Goal: Task Accomplishment & Management: Complete application form

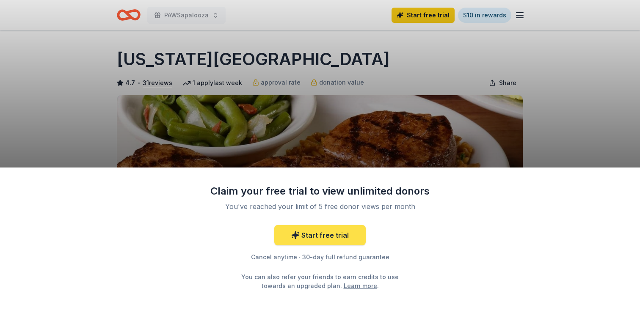
click at [334, 236] on link "Start free trial" at bounding box center [319, 235] width 91 height 20
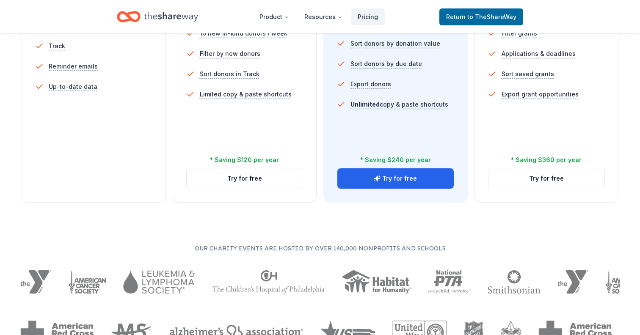
scroll to position [329, 0]
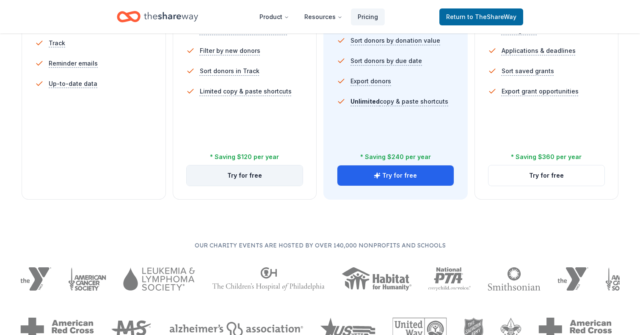
click at [256, 182] on button "Try for free" at bounding box center [245, 175] width 116 height 20
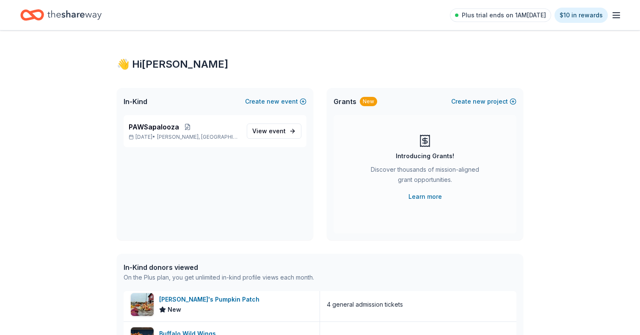
click at [81, 12] on icon "Home" at bounding box center [74, 14] width 54 height 17
click at [77, 17] on icon "Home" at bounding box center [74, 14] width 54 height 17
click at [72, 15] on icon "Home" at bounding box center [74, 14] width 54 height 17
click at [620, 15] on icon "button" at bounding box center [616, 15] width 10 height 10
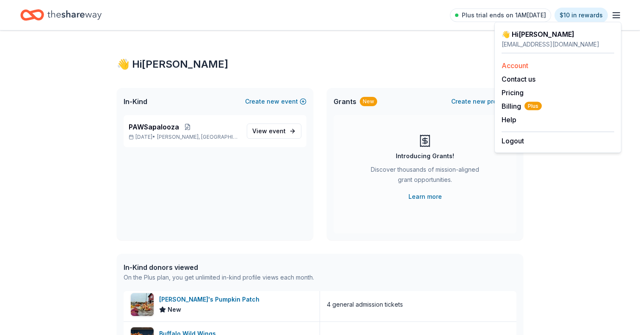
click at [518, 64] on link "Account" at bounding box center [514, 65] width 27 height 8
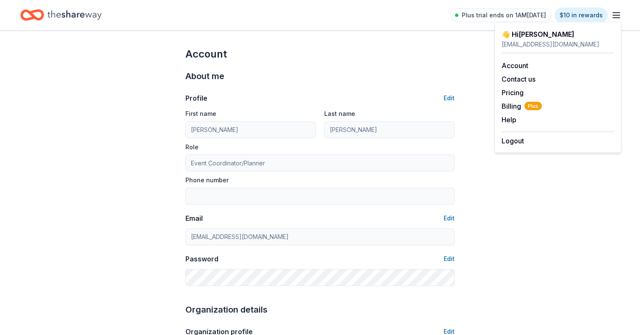
click at [28, 20] on icon "Home" at bounding box center [32, 15] width 24 height 20
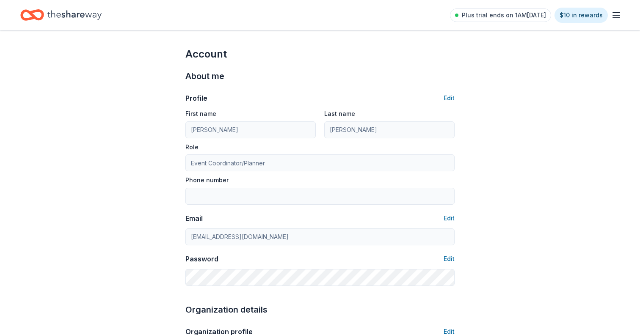
click at [27, 13] on icon "Home" at bounding box center [32, 15] width 24 height 20
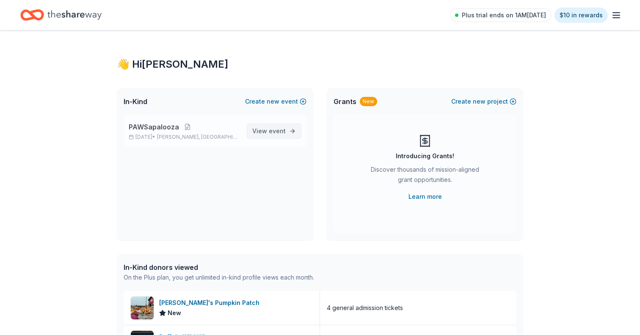
click at [284, 127] on span "event" at bounding box center [277, 130] width 17 height 7
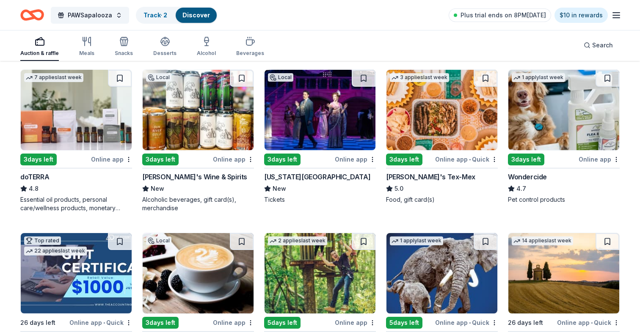
scroll to position [420, 0]
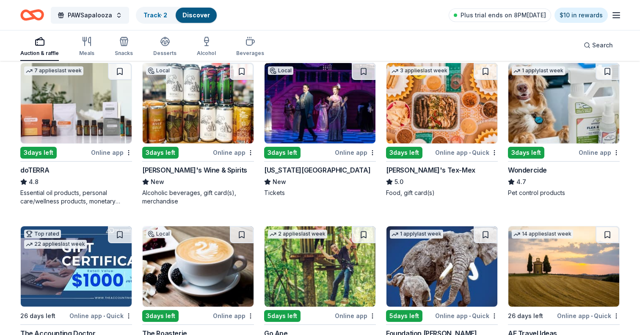
click at [40, 158] on div "3 days left" at bounding box center [38, 153] width 36 height 12
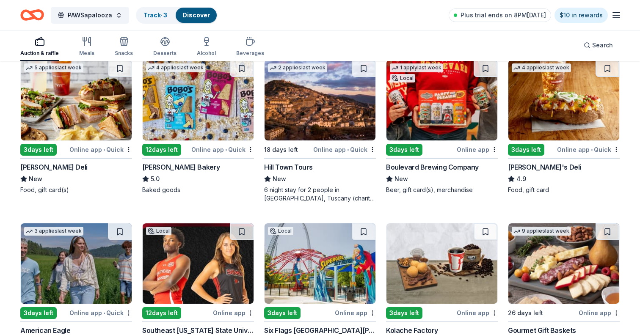
scroll to position [921, 0]
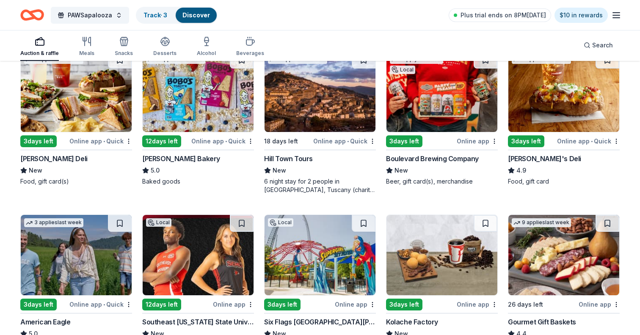
click at [199, 115] on img at bounding box center [198, 92] width 111 height 80
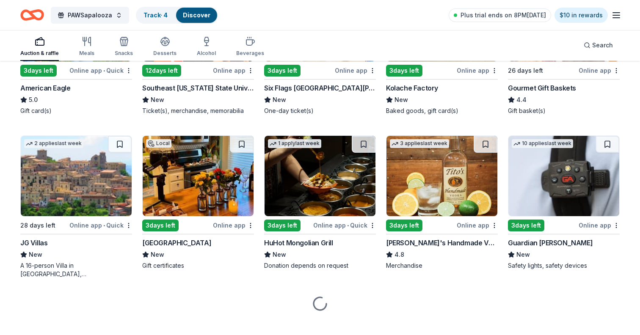
scroll to position [1158, 0]
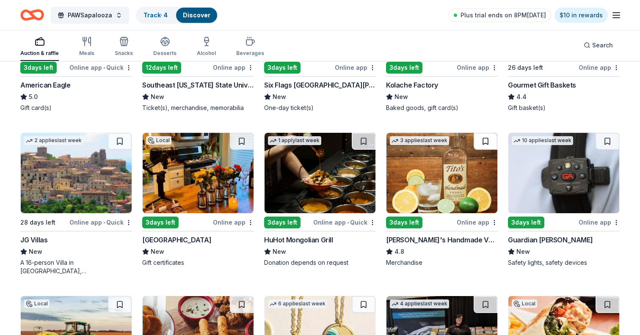
click at [485, 143] on button at bounding box center [485, 141] width 24 height 17
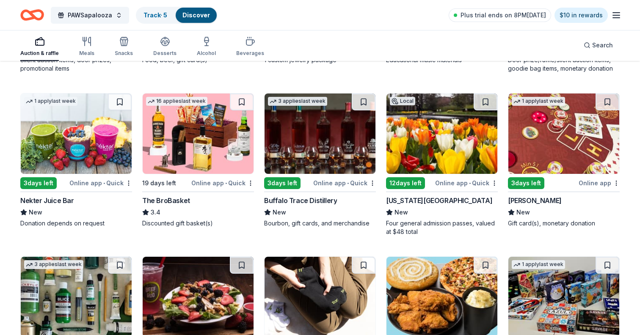
scroll to position [1525, 0]
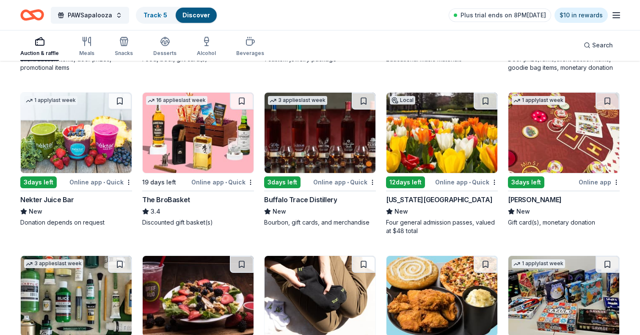
click at [294, 201] on div "Buffalo Trace Distillery" at bounding box center [300, 200] width 73 height 10
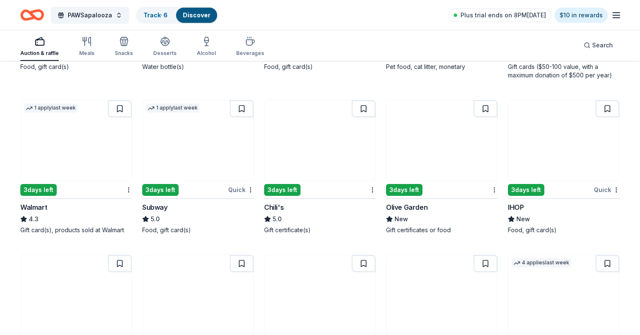
scroll to position [3298, 0]
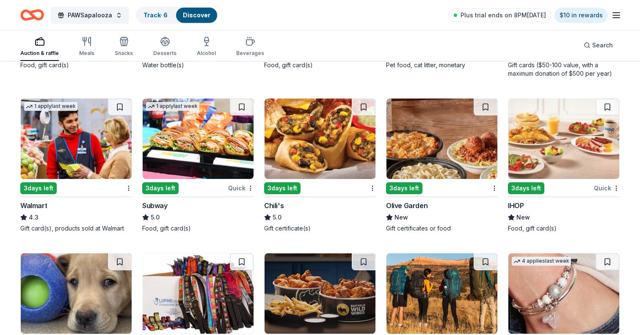
click at [407, 168] on img at bounding box center [441, 139] width 111 height 80
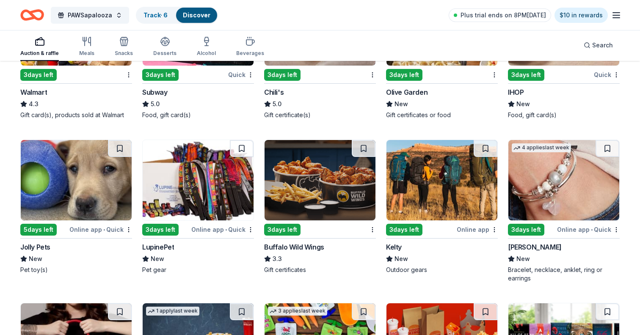
scroll to position [3423, 0]
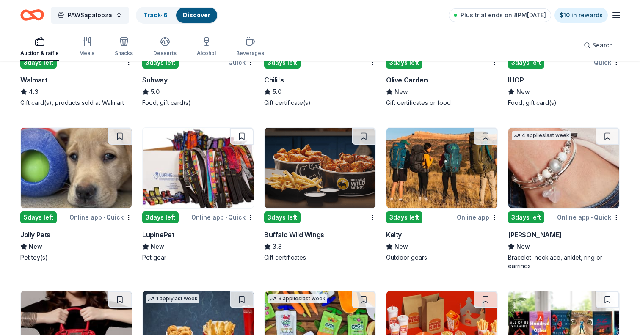
click at [206, 172] on img at bounding box center [198, 168] width 111 height 80
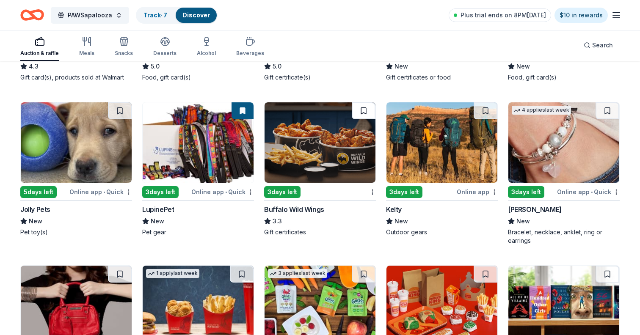
scroll to position [3456, 0]
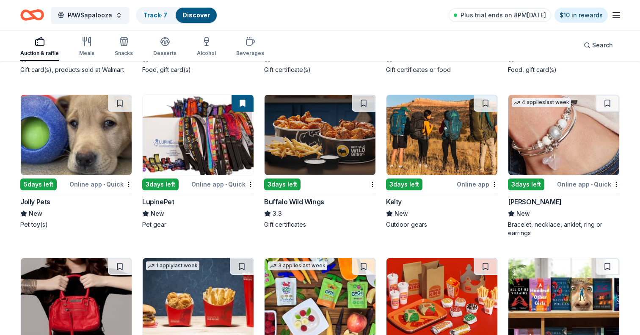
click at [85, 171] on img at bounding box center [76, 135] width 111 height 80
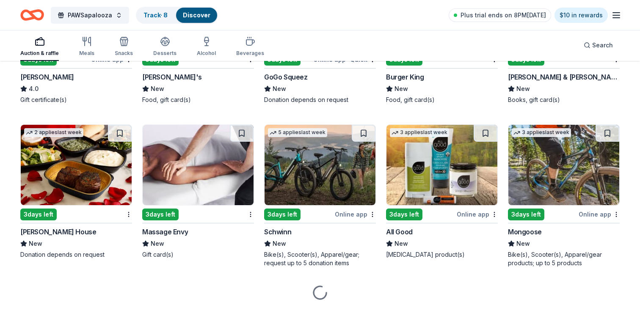
scroll to position [3745, 0]
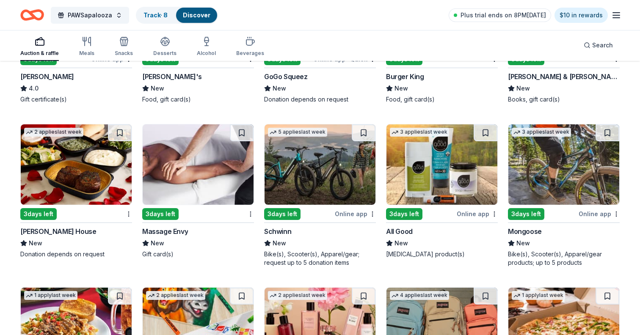
click at [301, 162] on img at bounding box center [319, 164] width 111 height 80
click at [364, 129] on button at bounding box center [364, 132] width 24 height 17
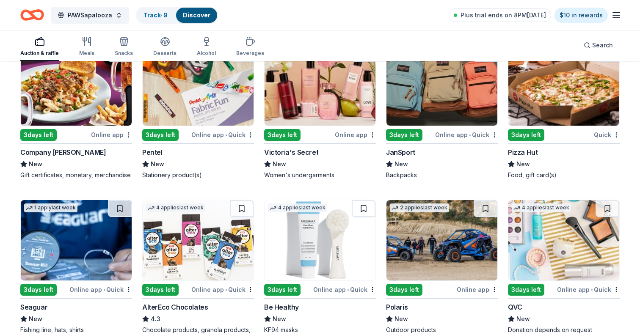
scroll to position [3985, 0]
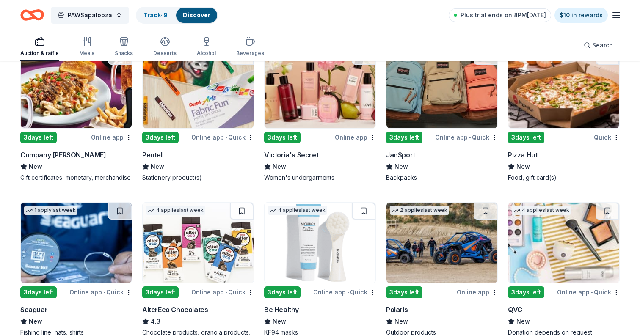
click at [313, 119] on img at bounding box center [319, 88] width 111 height 80
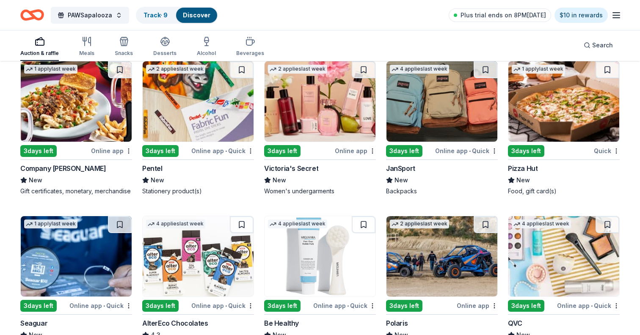
click at [435, 112] on img at bounding box center [441, 101] width 111 height 80
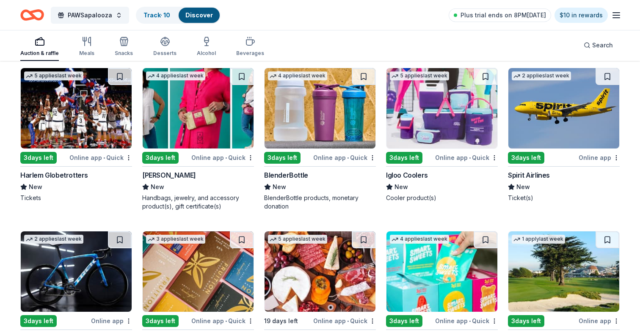
scroll to position [4326, 0]
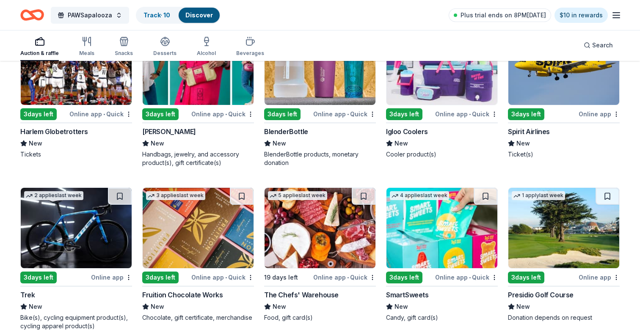
click at [426, 85] on img at bounding box center [441, 65] width 111 height 80
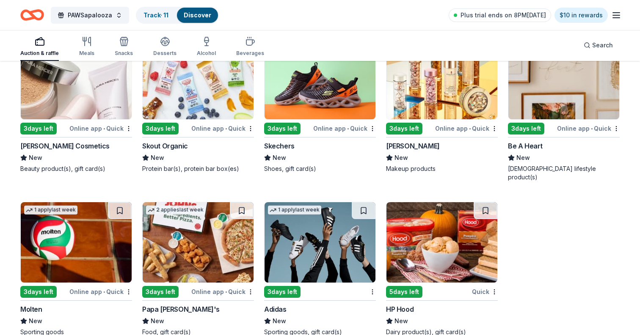
scroll to position [5138, 0]
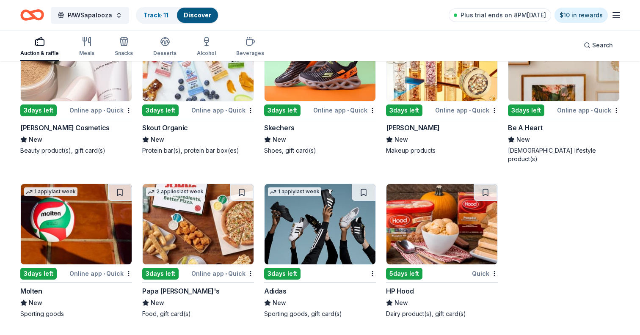
click at [45, 47] on div "Auction & raffle" at bounding box center [39, 46] width 38 height 20
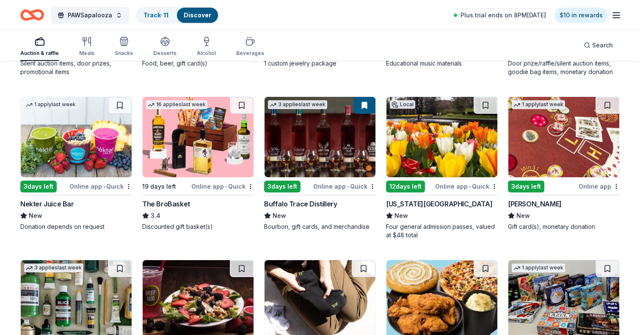
scroll to position [1522, 0]
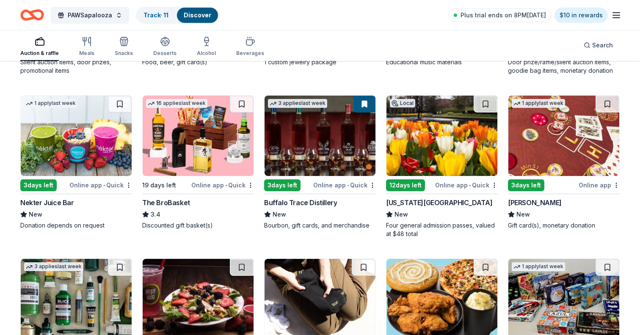
click at [158, 129] on img at bounding box center [198, 136] width 111 height 80
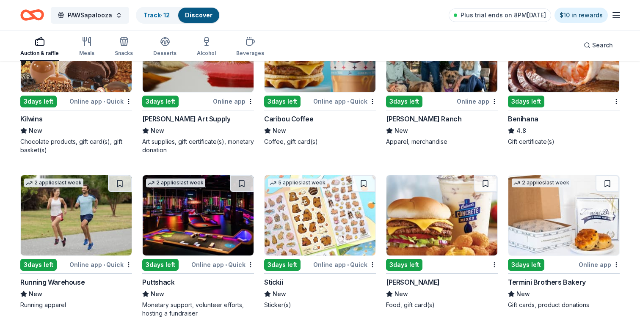
scroll to position [1939, 0]
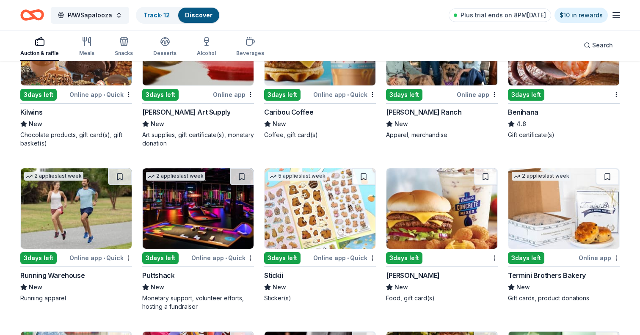
click at [164, 202] on img at bounding box center [198, 208] width 111 height 80
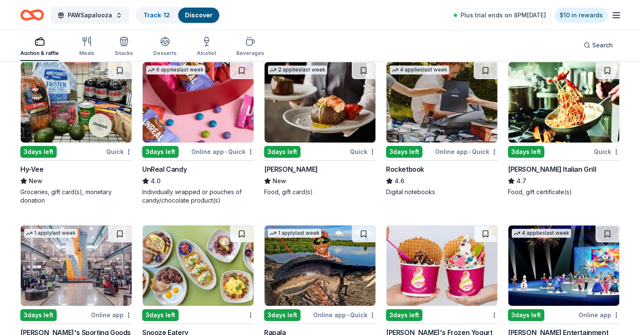
scroll to position [2209, 0]
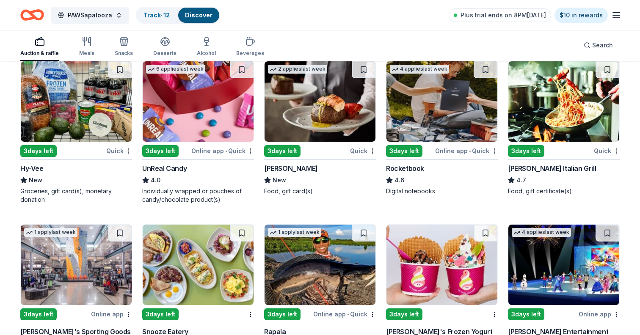
click at [186, 110] on img at bounding box center [198, 101] width 111 height 80
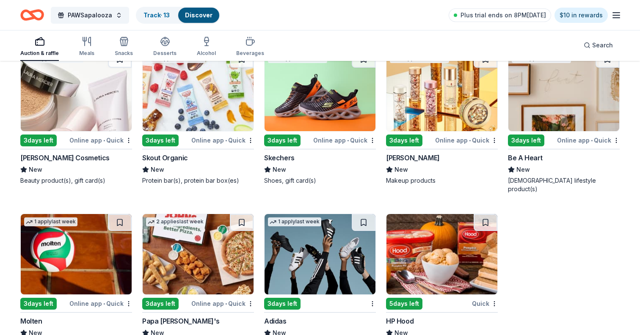
scroll to position [5138, 0]
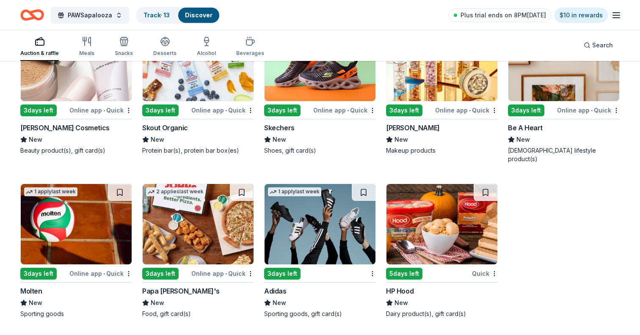
click at [37, 49] on div "Auction & raffle" at bounding box center [39, 46] width 38 height 20
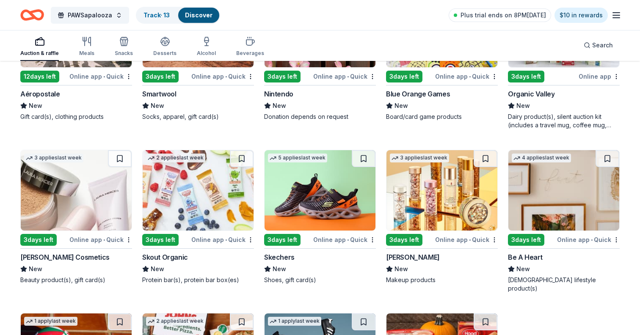
scroll to position [5010, 0]
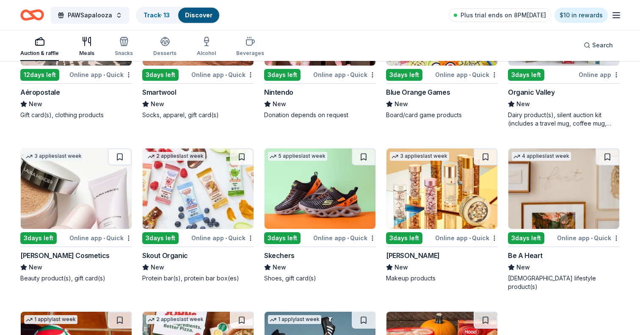
click at [87, 50] on div "Meals" at bounding box center [86, 53] width 15 height 7
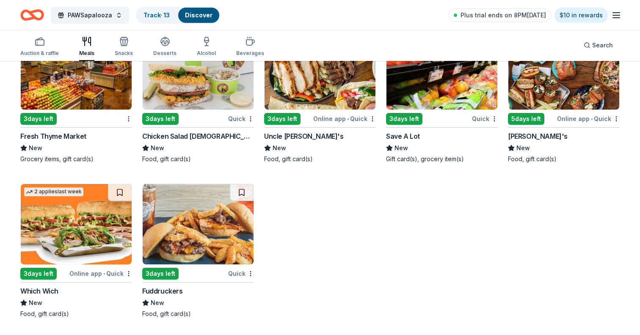
scroll to position [1253, 0]
click at [126, 44] on icon "button" at bounding box center [124, 43] width 8 height 6
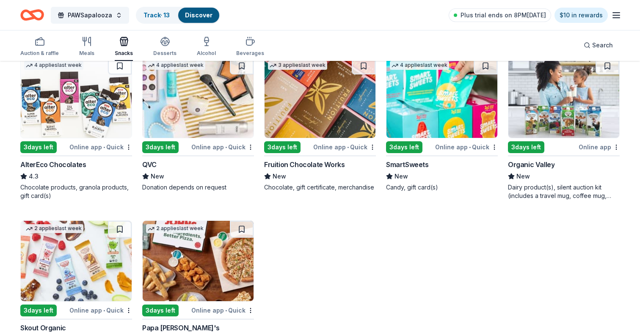
scroll to position [1081, 0]
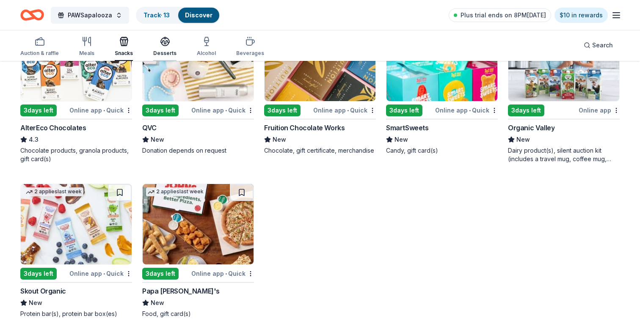
click at [158, 48] on div "Desserts" at bounding box center [164, 46] width 23 height 20
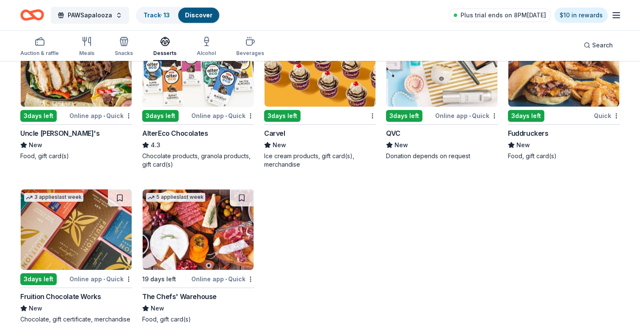
scroll to position [772, 0]
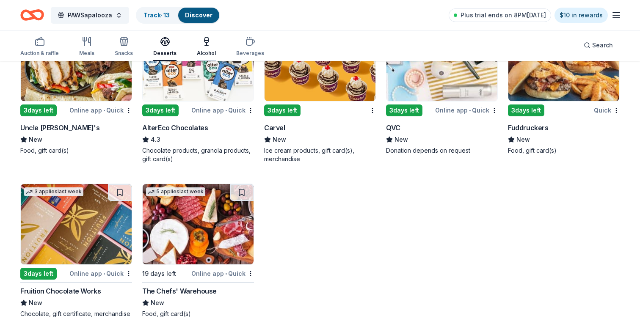
click at [202, 45] on icon "button" at bounding box center [206, 41] width 10 height 10
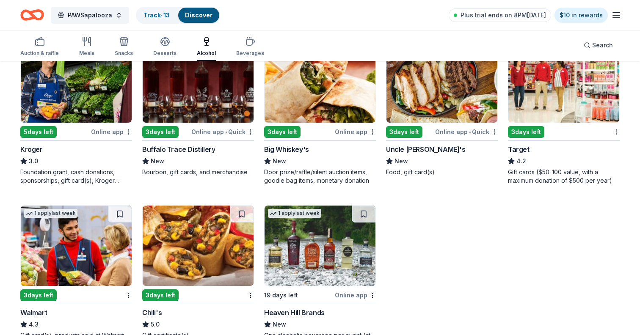
scroll to position [470, 0]
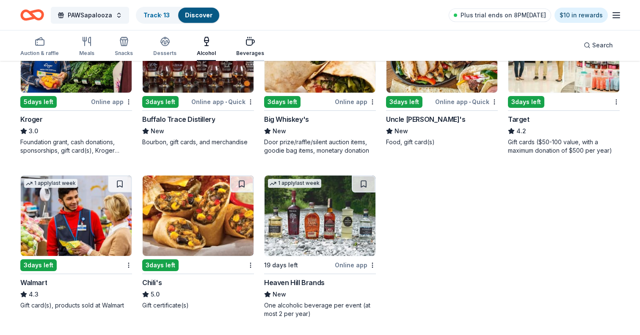
click at [246, 51] on div "Beverages" at bounding box center [250, 53] width 28 height 7
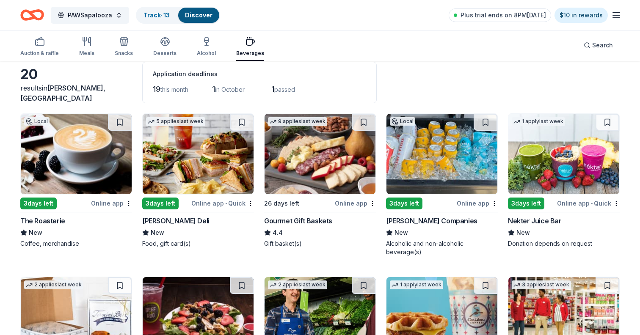
scroll to position [44, 0]
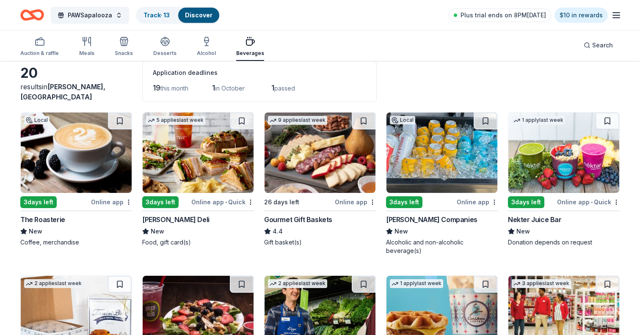
click at [316, 178] on img at bounding box center [319, 153] width 111 height 80
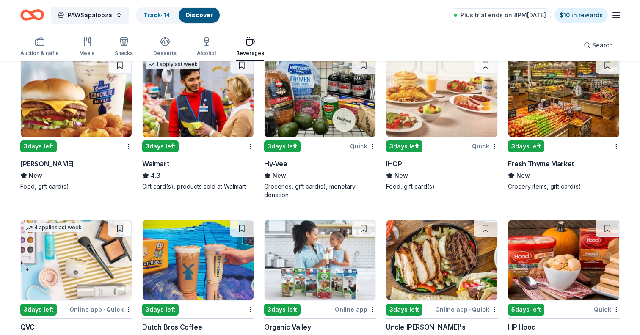
scroll to position [470, 0]
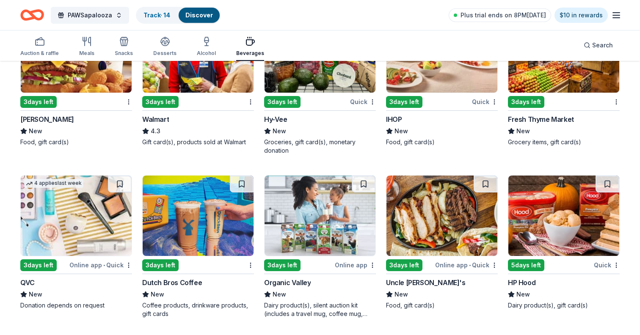
click at [204, 103] on div "3 days left" at bounding box center [193, 101] width 102 height 11
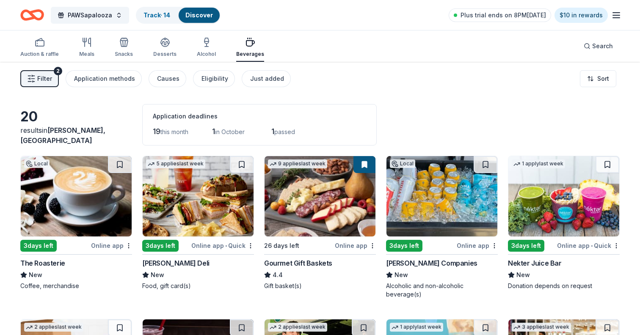
click at [40, 77] on span "Filter" at bounding box center [44, 79] width 15 height 10
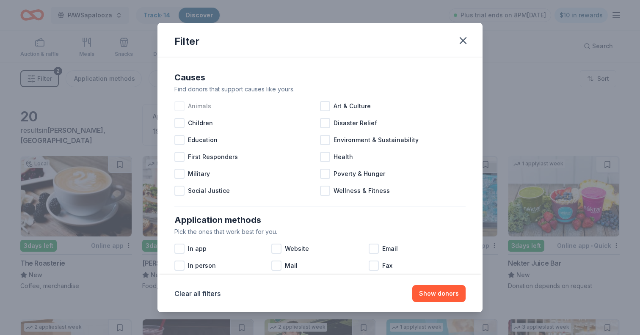
click at [181, 102] on div at bounding box center [179, 106] width 10 height 10
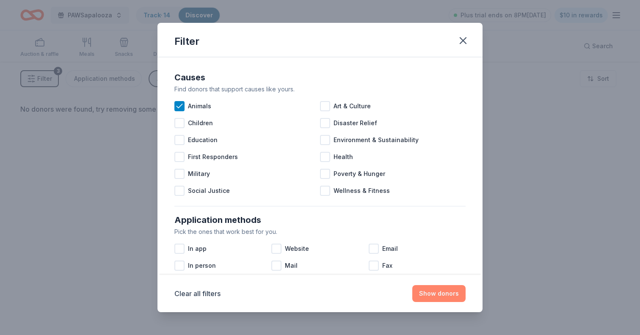
click at [429, 294] on button "Show donors" at bounding box center [438, 293] width 53 height 17
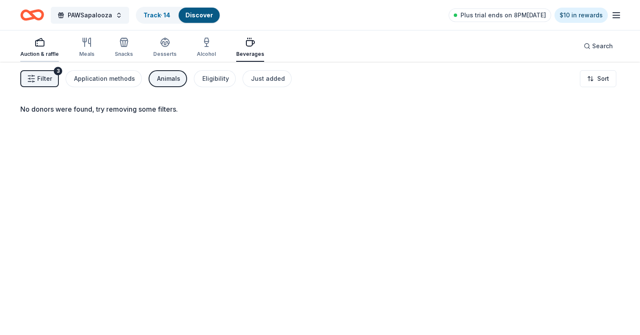
click at [44, 45] on icon "button" at bounding box center [40, 42] width 10 height 10
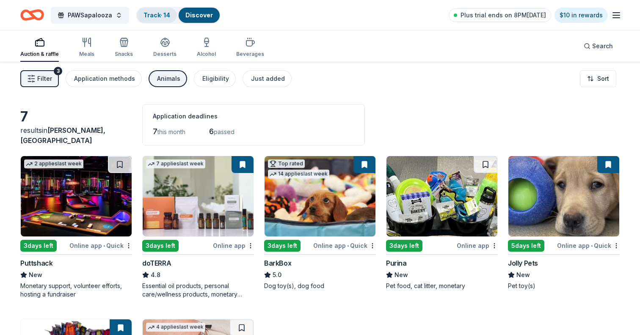
click at [143, 16] on link "Track · 14" at bounding box center [156, 14] width 27 height 7
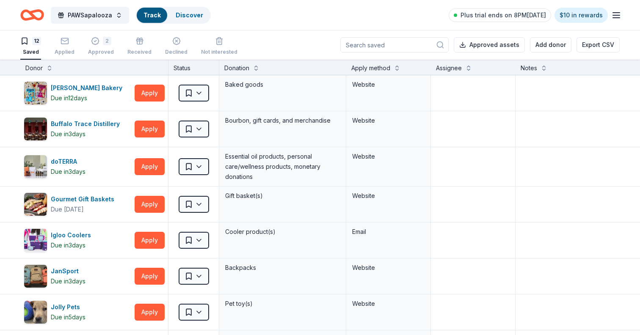
click at [160, 11] on div "Track" at bounding box center [152, 15] width 30 height 15
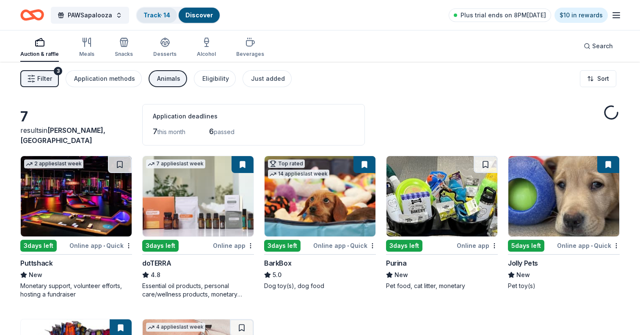
click at [173, 16] on div "Track · 14" at bounding box center [157, 15] width 40 height 15
click at [163, 14] on link "Track · 14" at bounding box center [156, 14] width 27 height 7
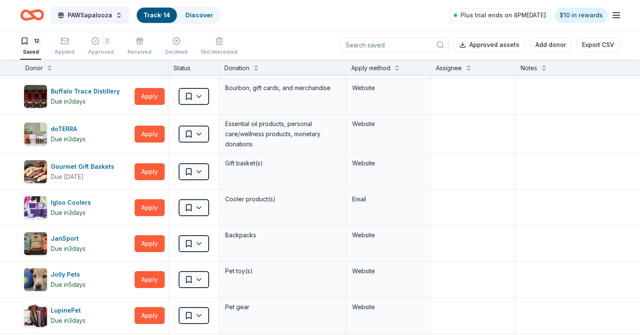
scroll to position [57, 0]
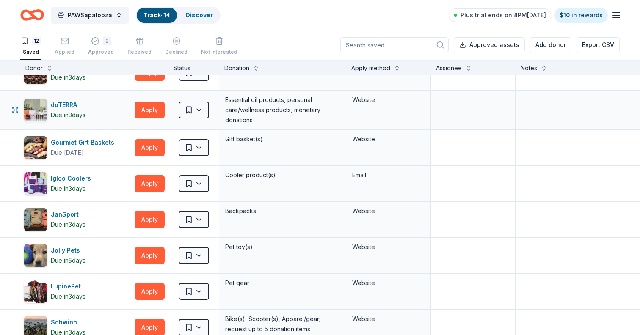
click at [252, 123] on div "Essential oil products, personal care/wellness products, monetary donations" at bounding box center [282, 110] width 116 height 32
drag, startPoint x: 254, startPoint y: 123, endPoint x: 223, endPoint y: 101, distance: 38.3
click at [223, 100] on div "Essential oil products, personal care/wellness products, monetary donations" at bounding box center [282, 110] width 127 height 39
copy div "Essential oil products, personal care/wellness products, monetary donations"
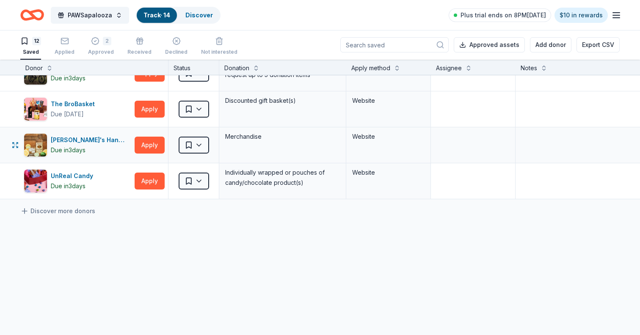
scroll to position [334, 0]
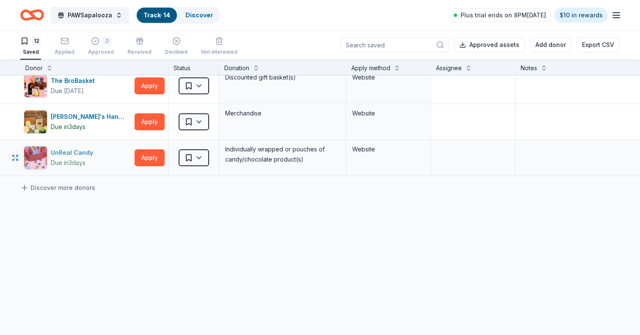
click at [64, 151] on div "UnReal Candy" at bounding box center [74, 153] width 46 height 10
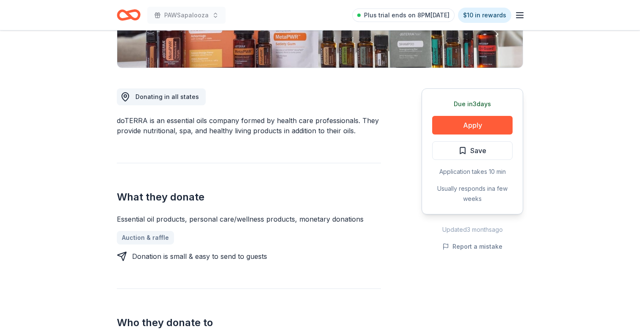
scroll to position [198, 0]
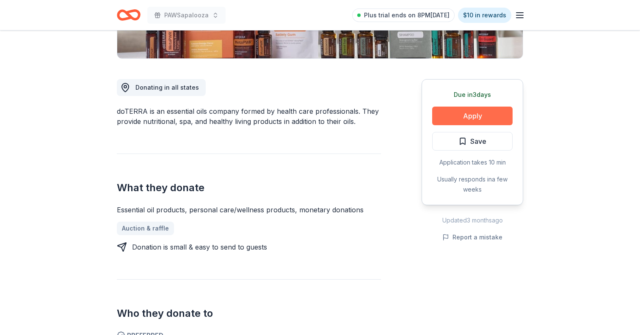
click at [453, 112] on button "Apply" at bounding box center [472, 116] width 80 height 19
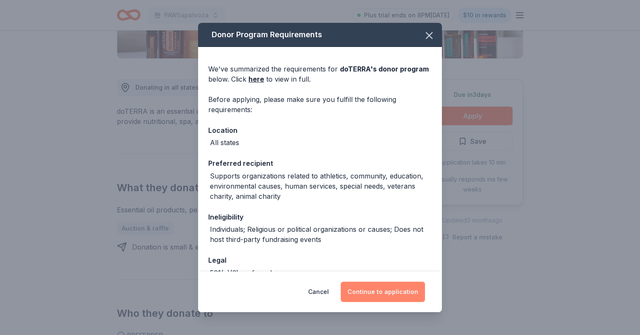
click at [365, 286] on button "Continue to application" at bounding box center [383, 292] width 84 height 20
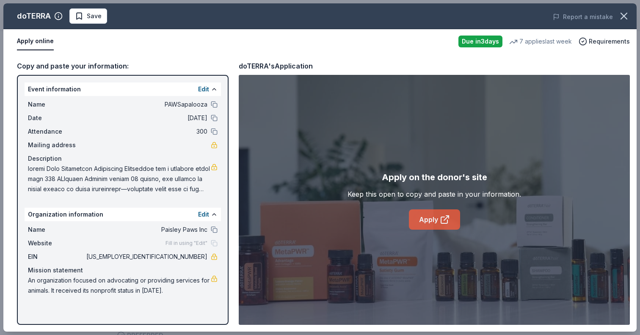
click at [420, 217] on link "Apply" at bounding box center [434, 219] width 51 height 20
click at [434, 219] on link "Apply" at bounding box center [434, 219] width 51 height 20
click at [95, 16] on span "Save" at bounding box center [94, 16] width 15 height 10
click at [620, 18] on icon "button" at bounding box center [624, 16] width 12 height 12
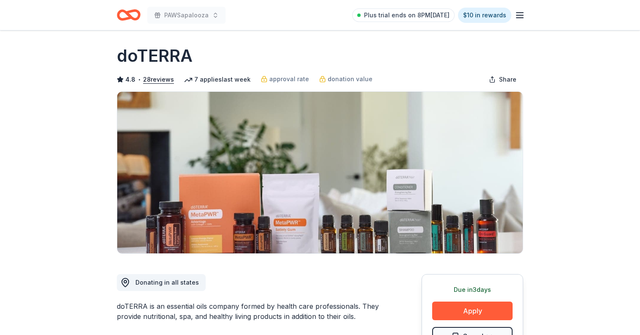
scroll to position [0, 0]
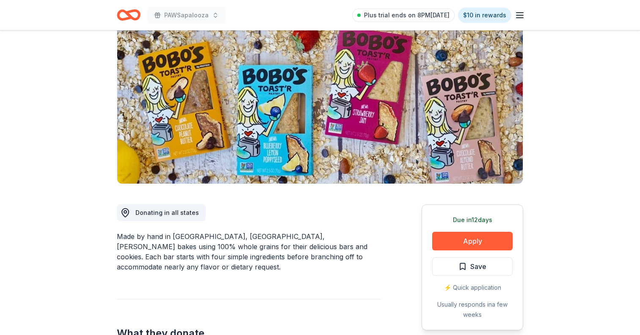
scroll to position [62, 0]
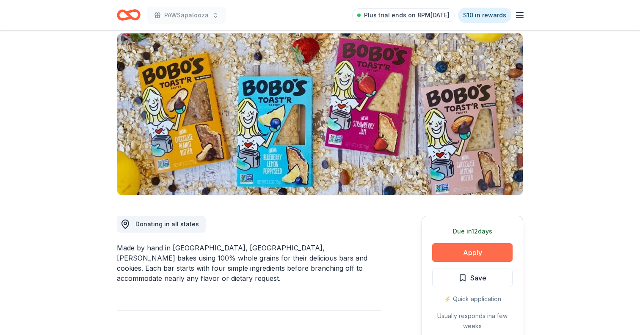
click at [475, 258] on button "Apply" at bounding box center [472, 252] width 80 height 19
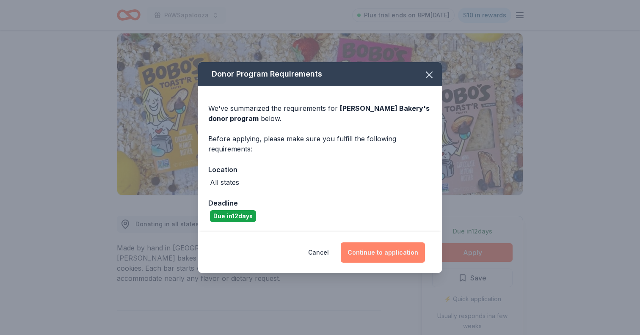
click at [364, 253] on button "Continue to application" at bounding box center [383, 252] width 84 height 20
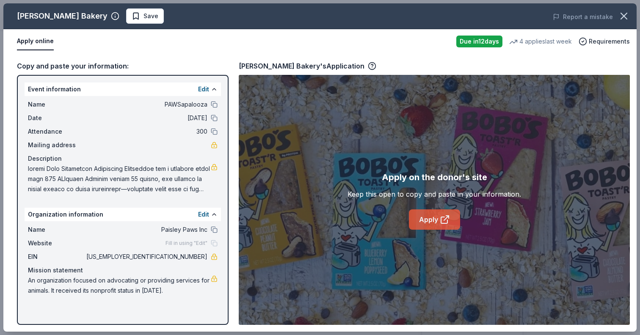
click at [442, 221] on icon at bounding box center [445, 219] width 10 height 10
click at [432, 214] on link "Apply" at bounding box center [434, 219] width 51 height 20
click at [34, 43] on button "Apply online" at bounding box center [35, 42] width 37 height 18
click at [33, 42] on button "Apply online" at bounding box center [35, 42] width 37 height 18
click at [32, 42] on button "Apply online" at bounding box center [35, 42] width 37 height 18
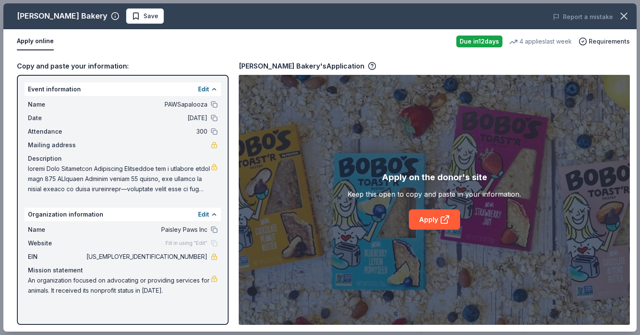
click at [32, 42] on button "Apply online" at bounding box center [35, 42] width 37 height 18
click at [143, 19] on span "Save" at bounding box center [150, 16] width 15 height 10
click at [624, 20] on icon "button" at bounding box center [624, 16] width 12 height 12
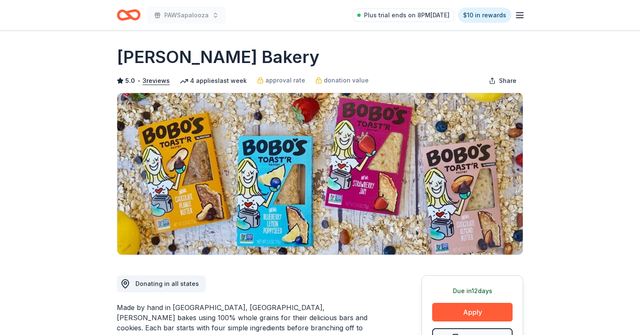
scroll to position [0, 0]
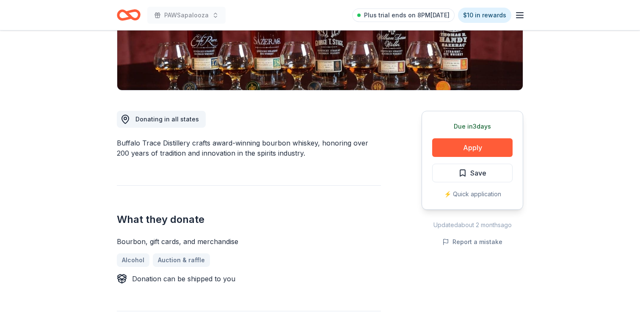
scroll to position [168, 0]
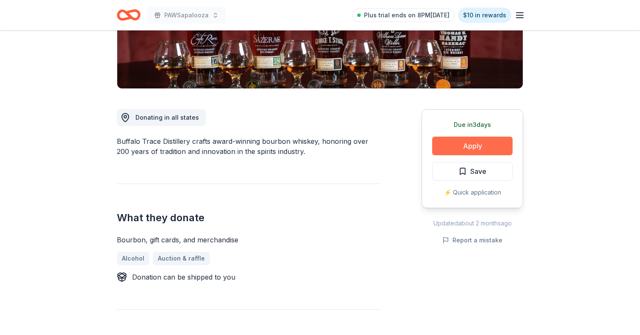
click at [451, 143] on button "Apply" at bounding box center [472, 146] width 80 height 19
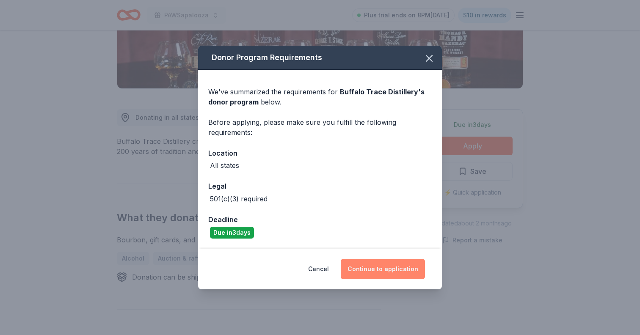
click at [374, 266] on button "Continue to application" at bounding box center [383, 269] width 84 height 20
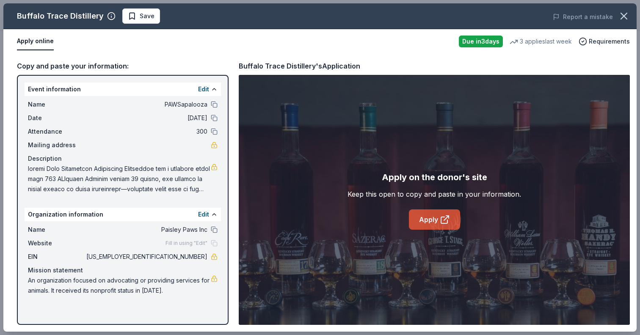
click at [417, 223] on link "Apply" at bounding box center [434, 219] width 51 height 20
click at [147, 19] on span "Save" at bounding box center [147, 16] width 15 height 10
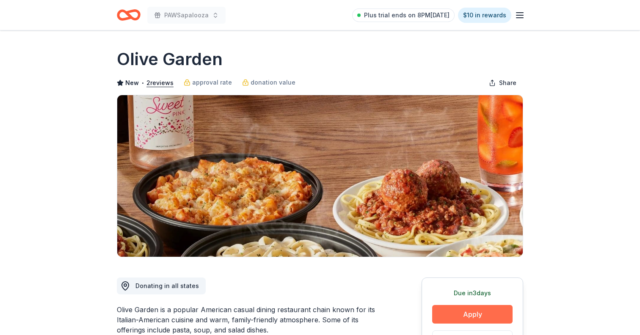
click at [456, 318] on button "Apply" at bounding box center [472, 314] width 80 height 19
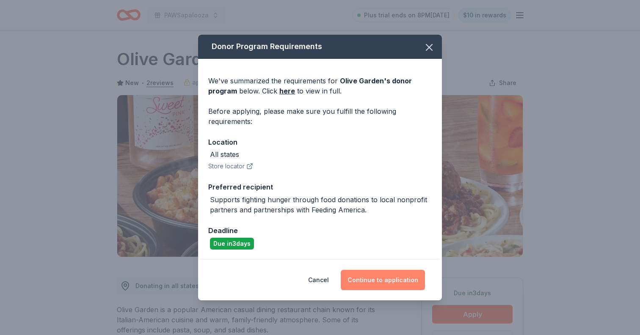
click at [372, 282] on button "Continue to application" at bounding box center [383, 280] width 84 height 20
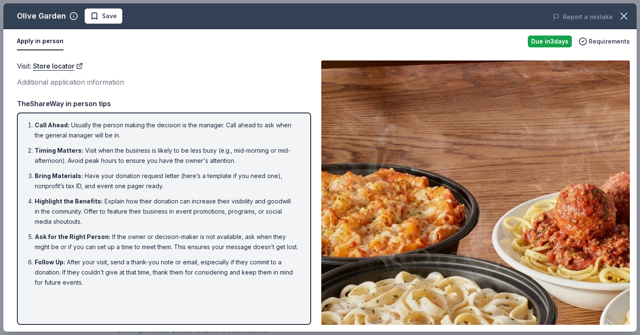
click at [557, 32] on div "Apply in person Due in 3 days Requirements" at bounding box center [319, 41] width 633 height 25
click at [623, 12] on icon "button" at bounding box center [624, 16] width 12 height 12
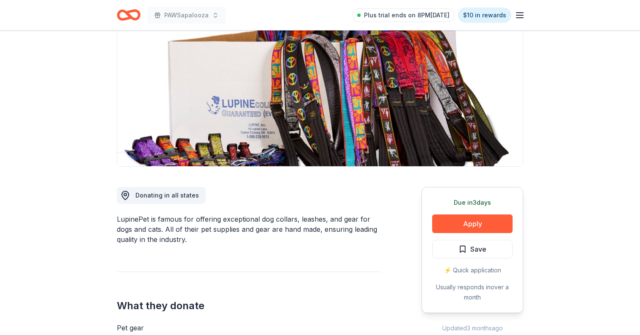
scroll to position [102, 0]
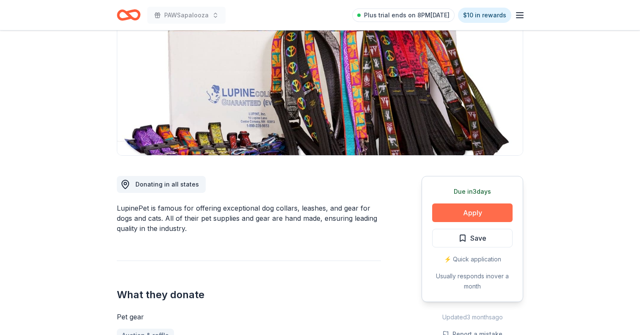
click at [456, 218] on button "Apply" at bounding box center [472, 212] width 80 height 19
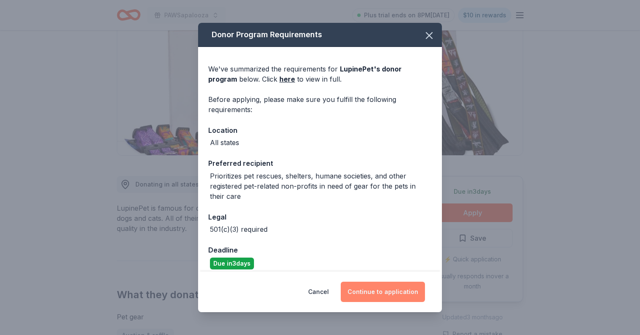
click at [377, 288] on button "Continue to application" at bounding box center [383, 292] width 84 height 20
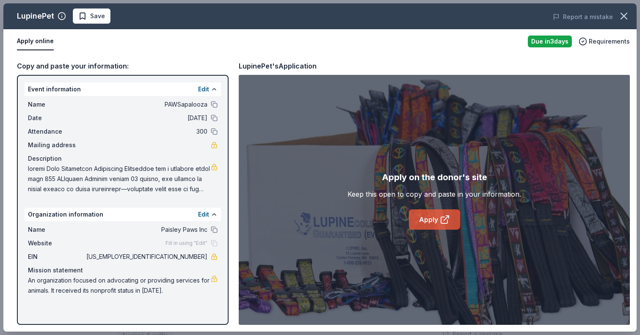
click at [435, 222] on link "Apply" at bounding box center [434, 219] width 51 height 20
click at [99, 19] on span "Save" at bounding box center [97, 16] width 15 height 10
click at [624, 16] on icon "button" at bounding box center [624, 16] width 12 height 12
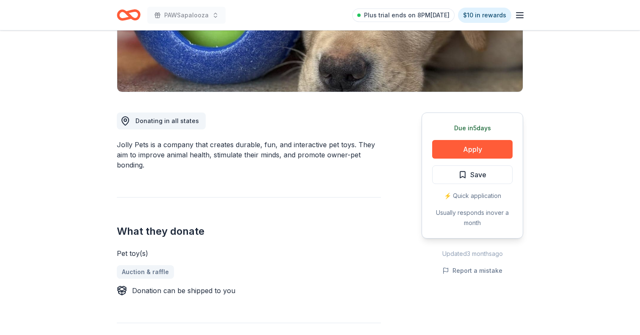
scroll to position [179, 0]
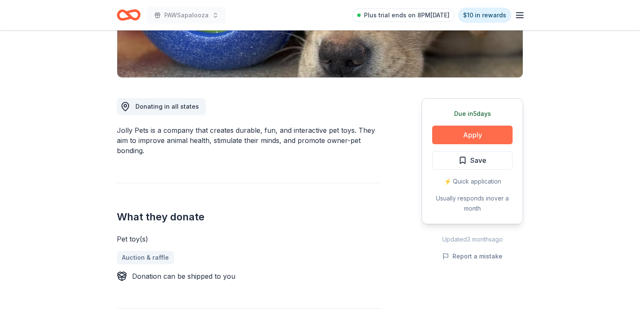
click at [462, 129] on button "Apply" at bounding box center [472, 135] width 80 height 19
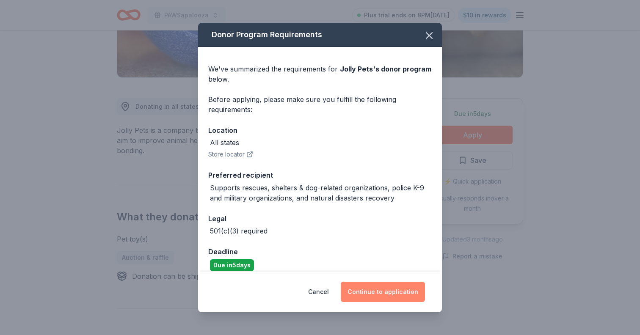
click at [373, 288] on button "Continue to application" at bounding box center [383, 292] width 84 height 20
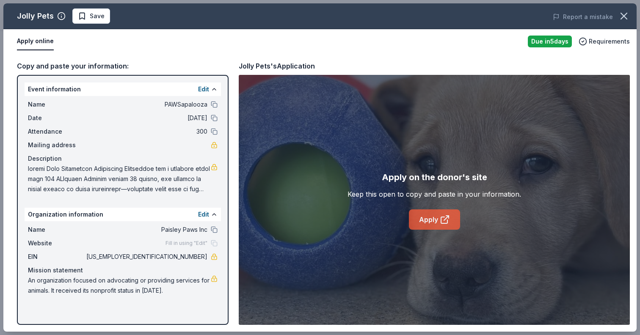
click at [432, 219] on link "Apply" at bounding box center [434, 219] width 51 height 20
click at [83, 20] on span "Save" at bounding box center [91, 16] width 27 height 10
click at [623, 19] on icon "button" at bounding box center [624, 16] width 12 height 12
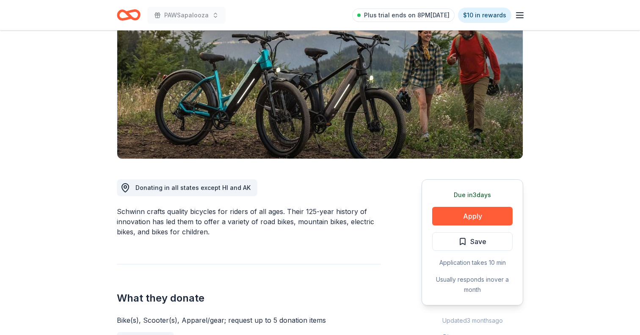
scroll to position [102, 0]
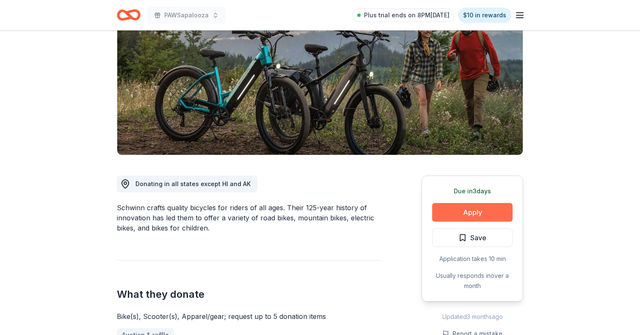
click at [482, 210] on button "Apply" at bounding box center [472, 212] width 80 height 19
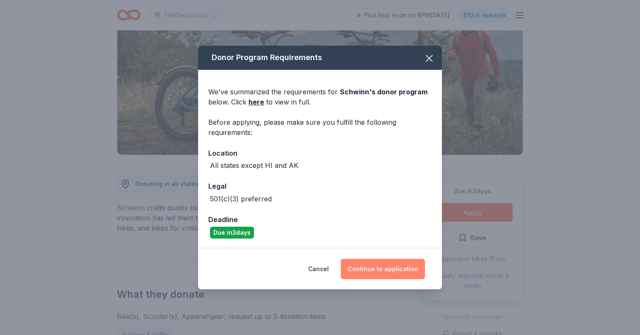
click at [370, 269] on button "Continue to application" at bounding box center [383, 269] width 84 height 20
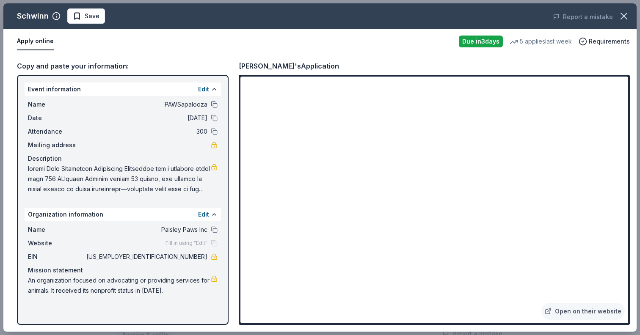
click at [215, 102] on button at bounding box center [214, 104] width 7 height 7
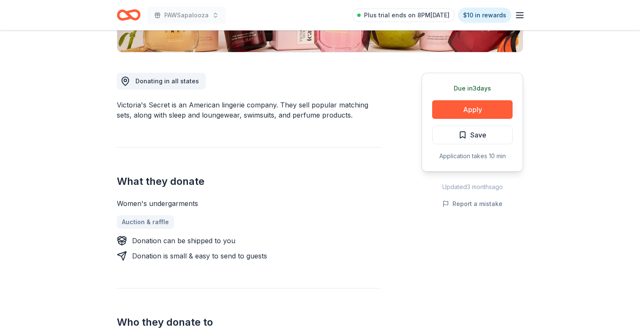
scroll to position [205, 0]
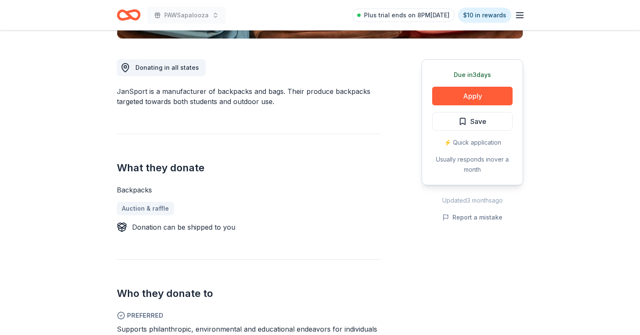
scroll to position [227, 0]
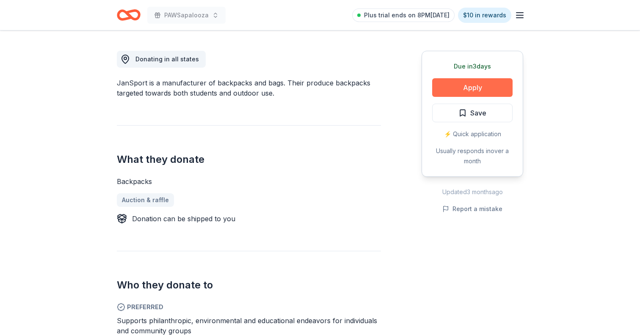
click at [464, 89] on button "Apply" at bounding box center [472, 87] width 80 height 19
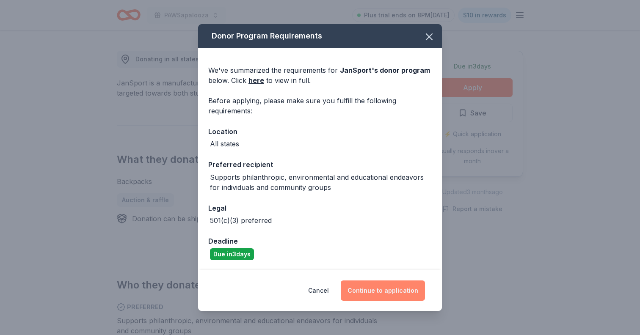
click at [357, 286] on button "Continue to application" at bounding box center [383, 290] width 84 height 20
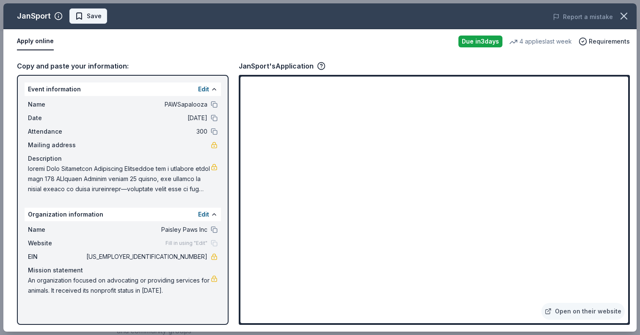
click at [93, 21] on button "Save" at bounding box center [88, 15] width 38 height 15
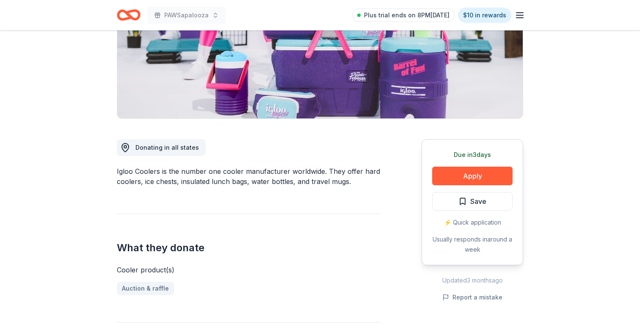
scroll to position [139, 0]
click at [447, 171] on button "Apply" at bounding box center [472, 175] width 80 height 19
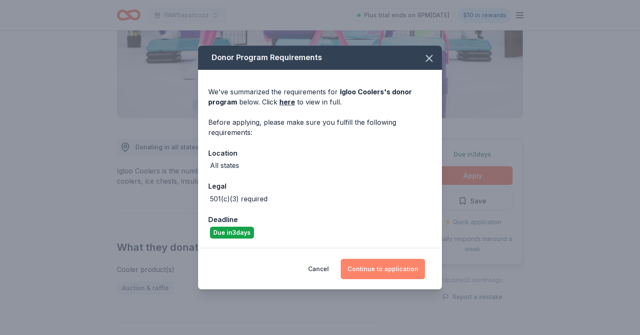
click at [379, 272] on button "Continue to application" at bounding box center [383, 269] width 84 height 20
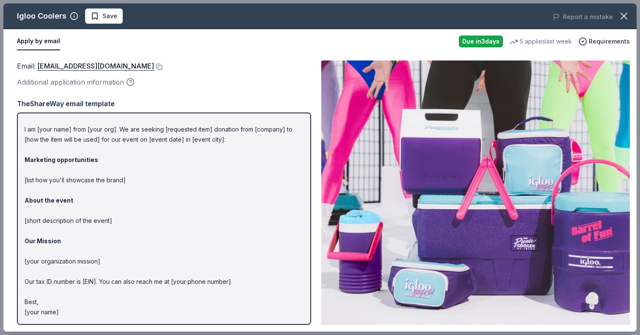
scroll to position [0, 0]
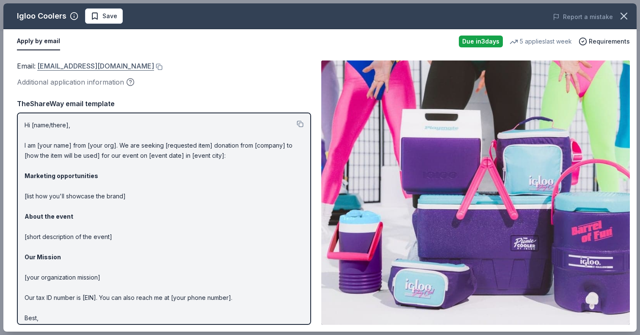
click at [107, 64] on link "[EMAIL_ADDRESS][DOMAIN_NAME]" at bounding box center [95, 65] width 117 height 11
drag, startPoint x: 23, startPoint y: 122, endPoint x: 139, endPoint y: 222, distance: 153.0
click at [140, 221] on div "Hi [name/there], I am [your name] from [your org]. We are seeking [requested it…" at bounding box center [164, 219] width 294 height 212
click at [26, 122] on p "Hi [name/there], I am [your name] from [your org]. We are seeking [requested it…" at bounding box center [164, 226] width 279 height 213
click at [299, 124] on button at bounding box center [300, 124] width 7 height 7
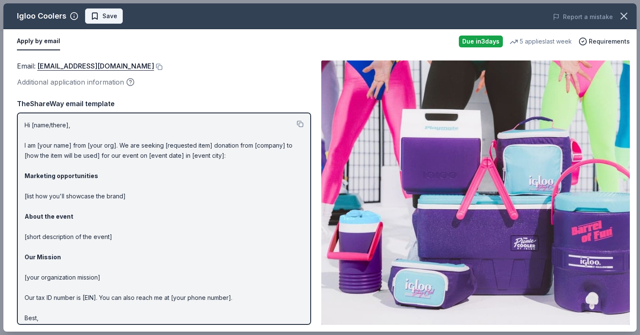
click at [99, 13] on span "Save" at bounding box center [104, 16] width 27 height 10
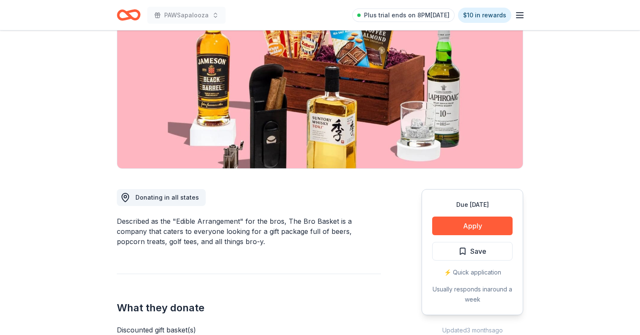
scroll to position [106, 0]
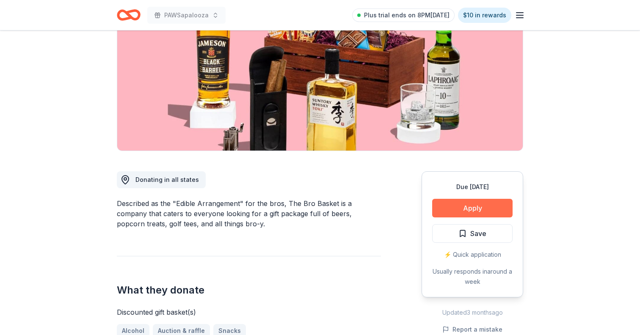
click at [449, 208] on button "Apply" at bounding box center [472, 208] width 80 height 19
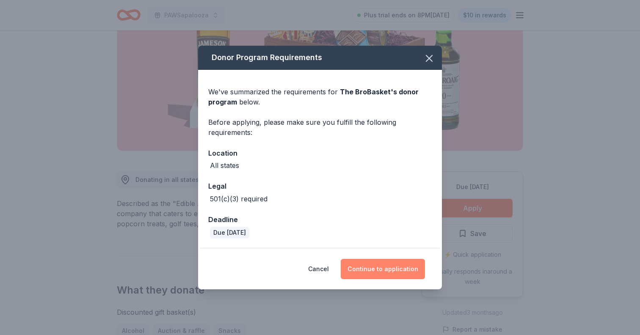
click at [388, 260] on button "Continue to application" at bounding box center [383, 269] width 84 height 20
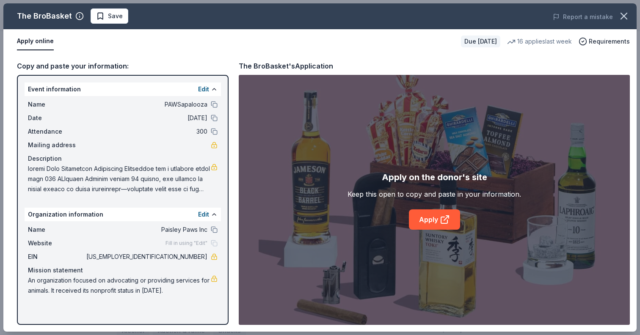
click at [459, 199] on div "Apply on the donor's site Keep this open to copy and paste in your information.…" at bounding box center [433, 199] width 173 height 59
click at [444, 220] on icon at bounding box center [446, 218] width 5 height 5
click at [119, 18] on span "Save" at bounding box center [115, 16] width 15 height 10
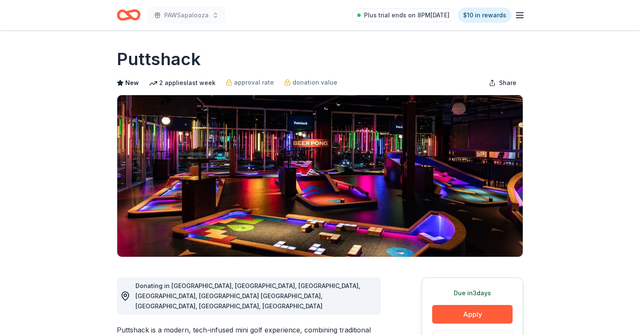
drag, startPoint x: 217, startPoint y: 61, endPoint x: 197, endPoint y: 55, distance: 20.5
click at [183, 49] on div "Puttshack" at bounding box center [320, 59] width 406 height 24
drag, startPoint x: 197, startPoint y: 55, endPoint x: 122, endPoint y: 54, distance: 74.9
click at [122, 54] on h1 "Puttshack" at bounding box center [159, 59] width 84 height 24
click at [199, 61] on h1 "Puttshack" at bounding box center [159, 59] width 84 height 24
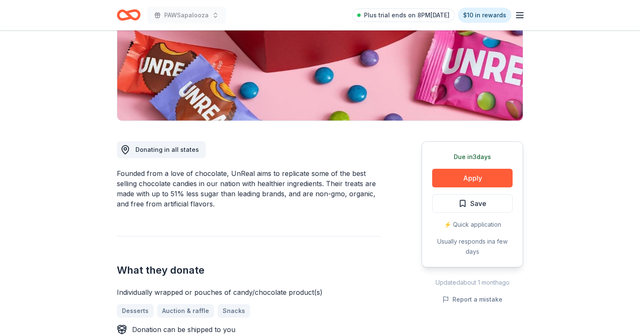
scroll to position [143, 0]
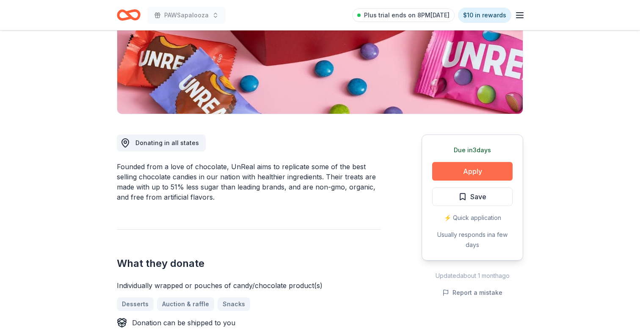
click at [464, 171] on button "Apply" at bounding box center [472, 171] width 80 height 19
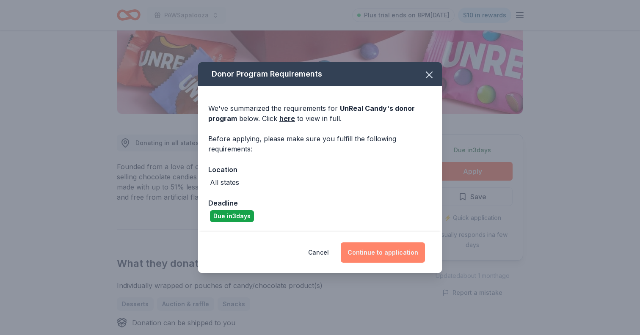
click at [400, 256] on button "Continue to application" at bounding box center [383, 252] width 84 height 20
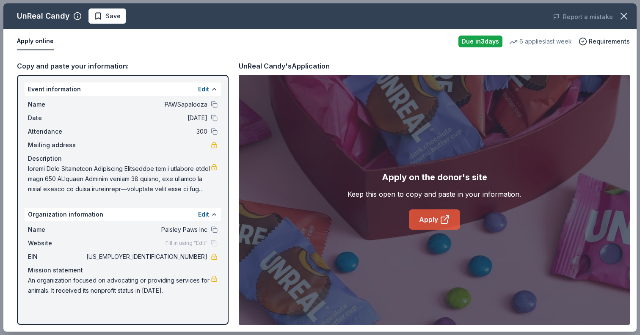
click at [423, 217] on link "Apply" at bounding box center [434, 219] width 51 height 20
click at [118, 14] on span "Save" at bounding box center [113, 16] width 15 height 10
click at [626, 17] on icon "button" at bounding box center [624, 16] width 12 height 12
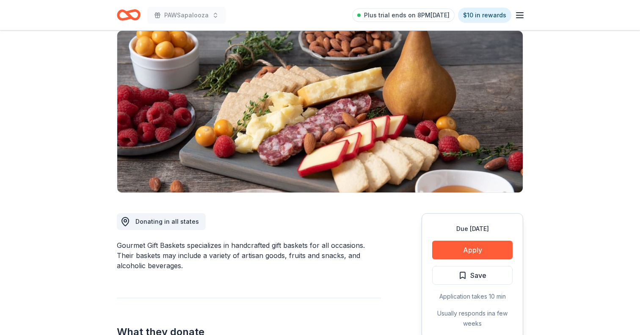
scroll to position [65, 0]
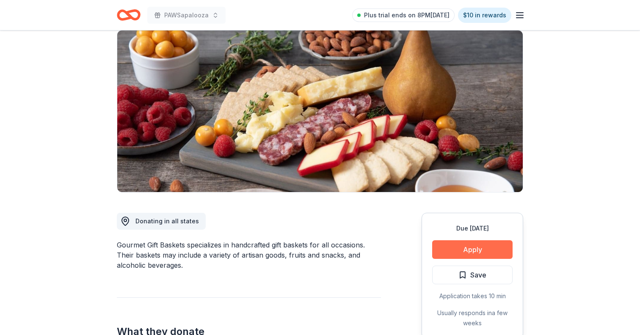
click at [465, 245] on button "Apply" at bounding box center [472, 249] width 80 height 19
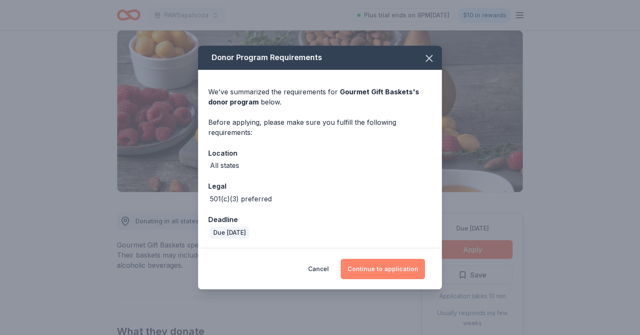
click at [390, 274] on button "Continue to application" at bounding box center [383, 269] width 84 height 20
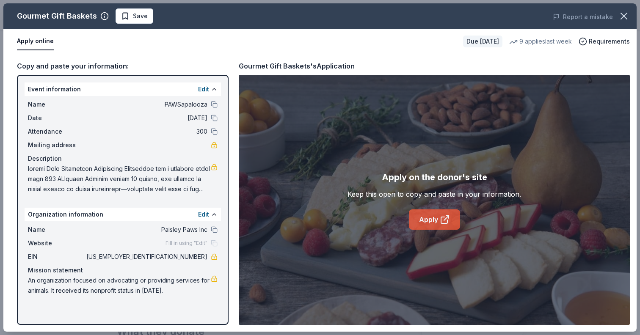
click at [437, 226] on link "Apply" at bounding box center [434, 219] width 51 height 20
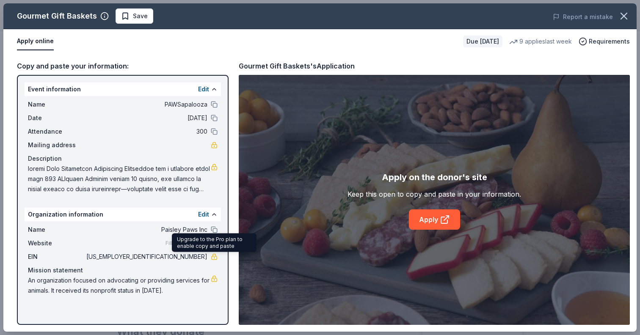
click at [212, 257] on link at bounding box center [214, 256] width 7 height 7
click at [195, 255] on span "83-4011560" at bounding box center [146, 257] width 123 height 10
drag, startPoint x: 208, startPoint y: 254, endPoint x: 172, endPoint y: 252, distance: 36.4
click at [172, 252] on div "EIN 83-4011560" at bounding box center [123, 257] width 190 height 10
click at [118, 23] on button "Save" at bounding box center [134, 15] width 38 height 15
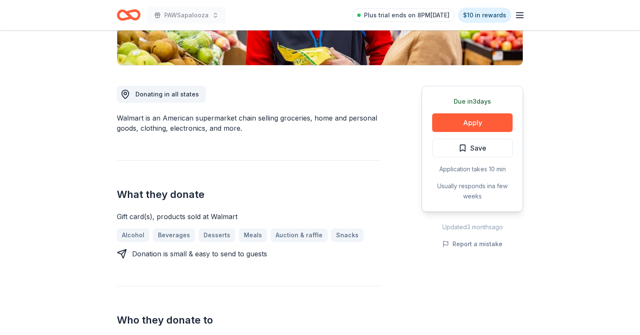
scroll to position [195, 0]
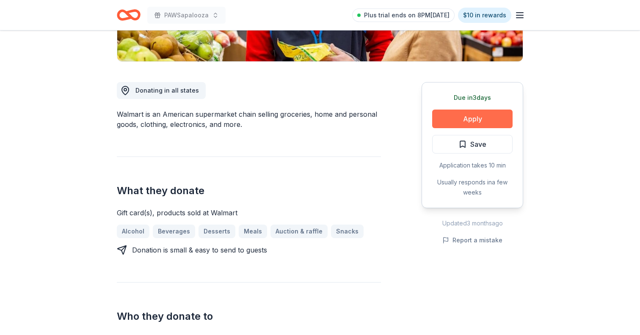
click at [457, 118] on button "Apply" at bounding box center [472, 119] width 80 height 19
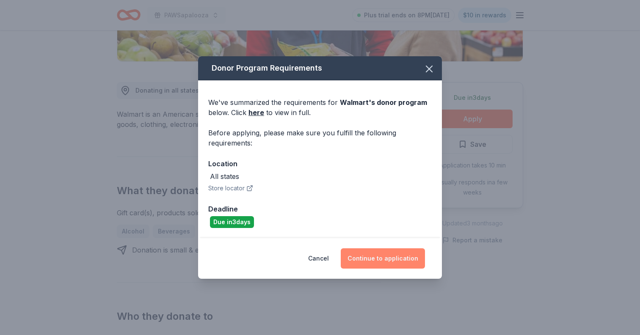
click at [369, 266] on button "Continue to application" at bounding box center [383, 258] width 84 height 20
